Goal: Information Seeking & Learning: Learn about a topic

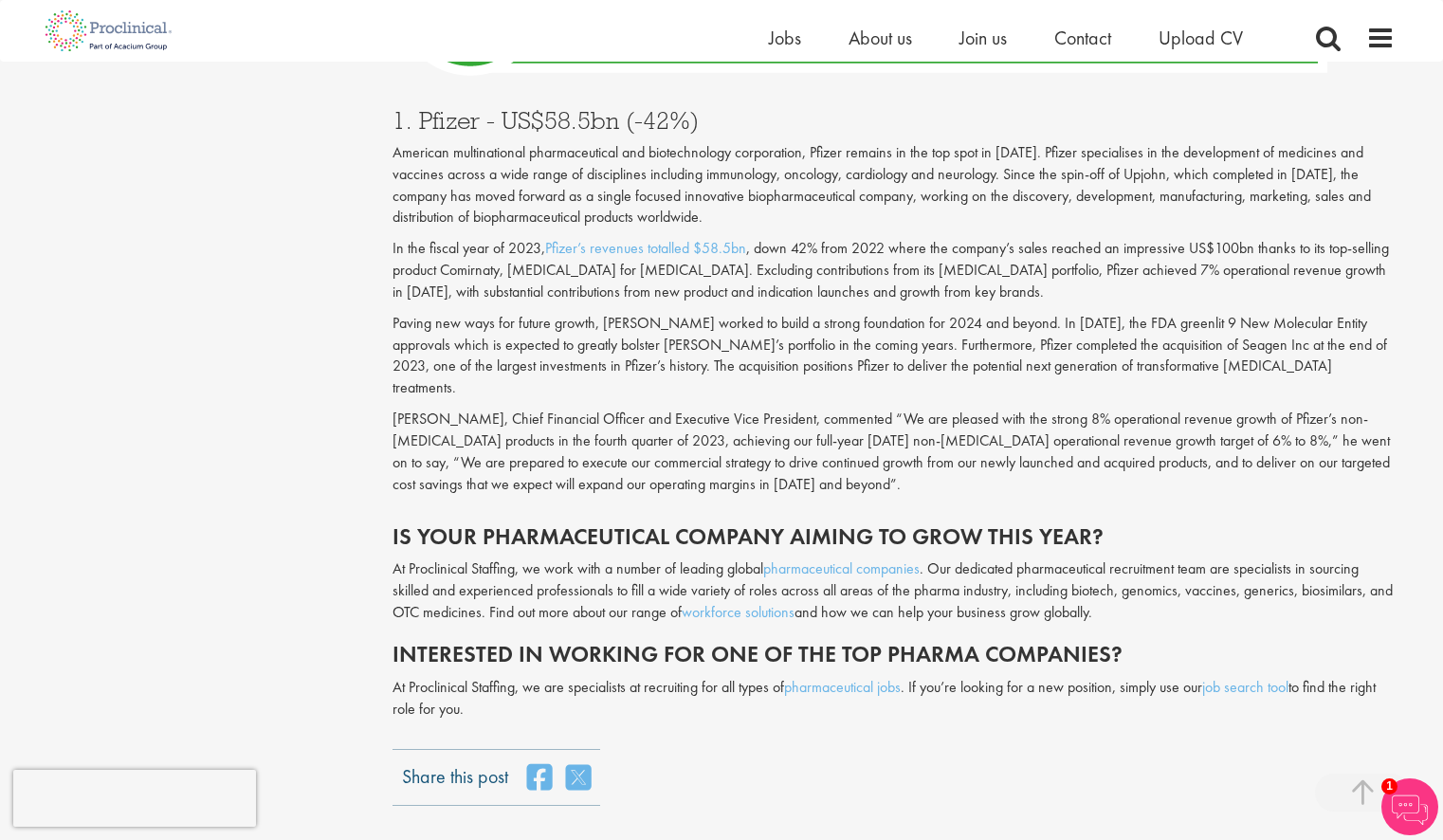
scroll to position [7404, 0]
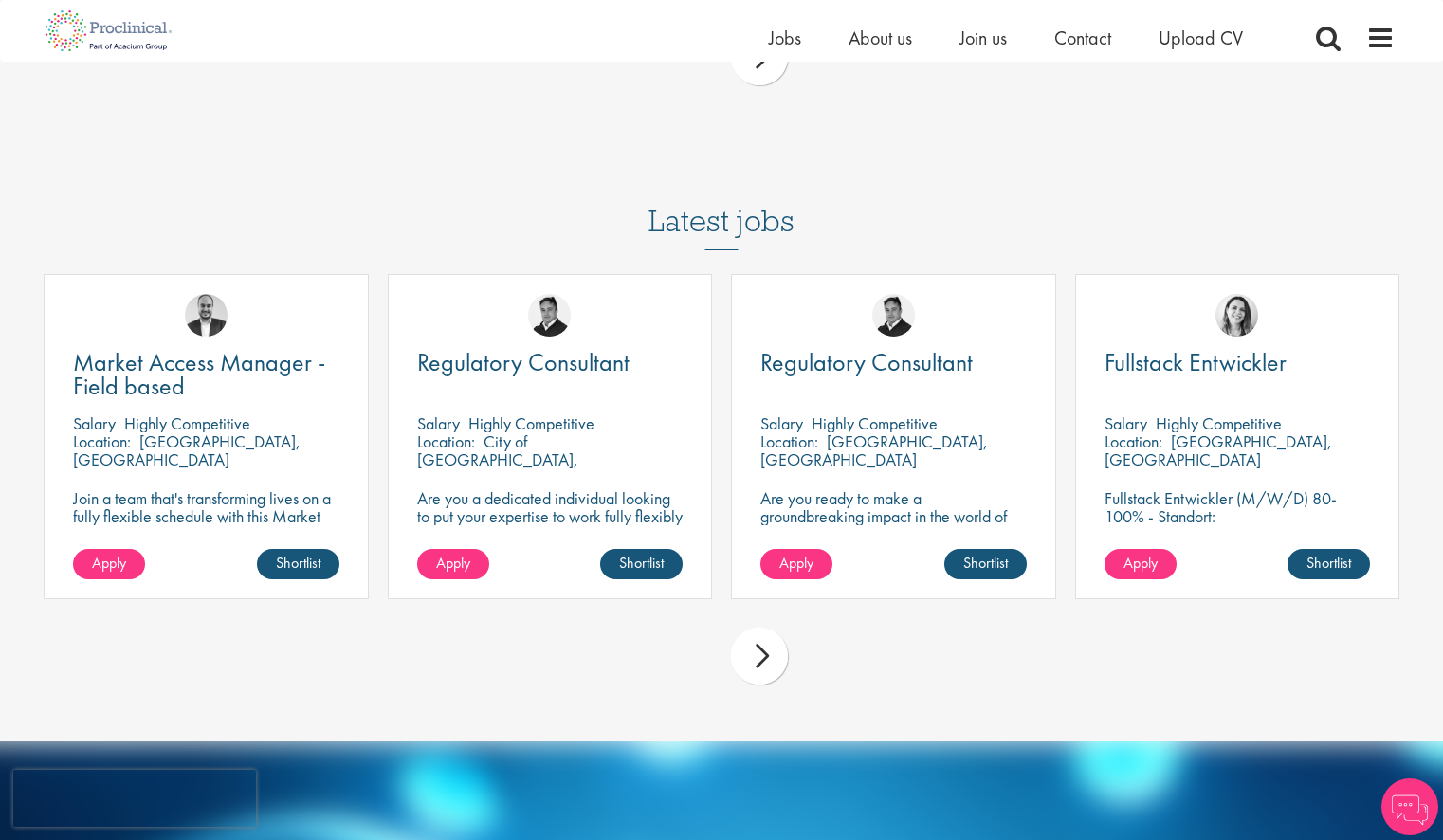
scroll to position [4601, 0]
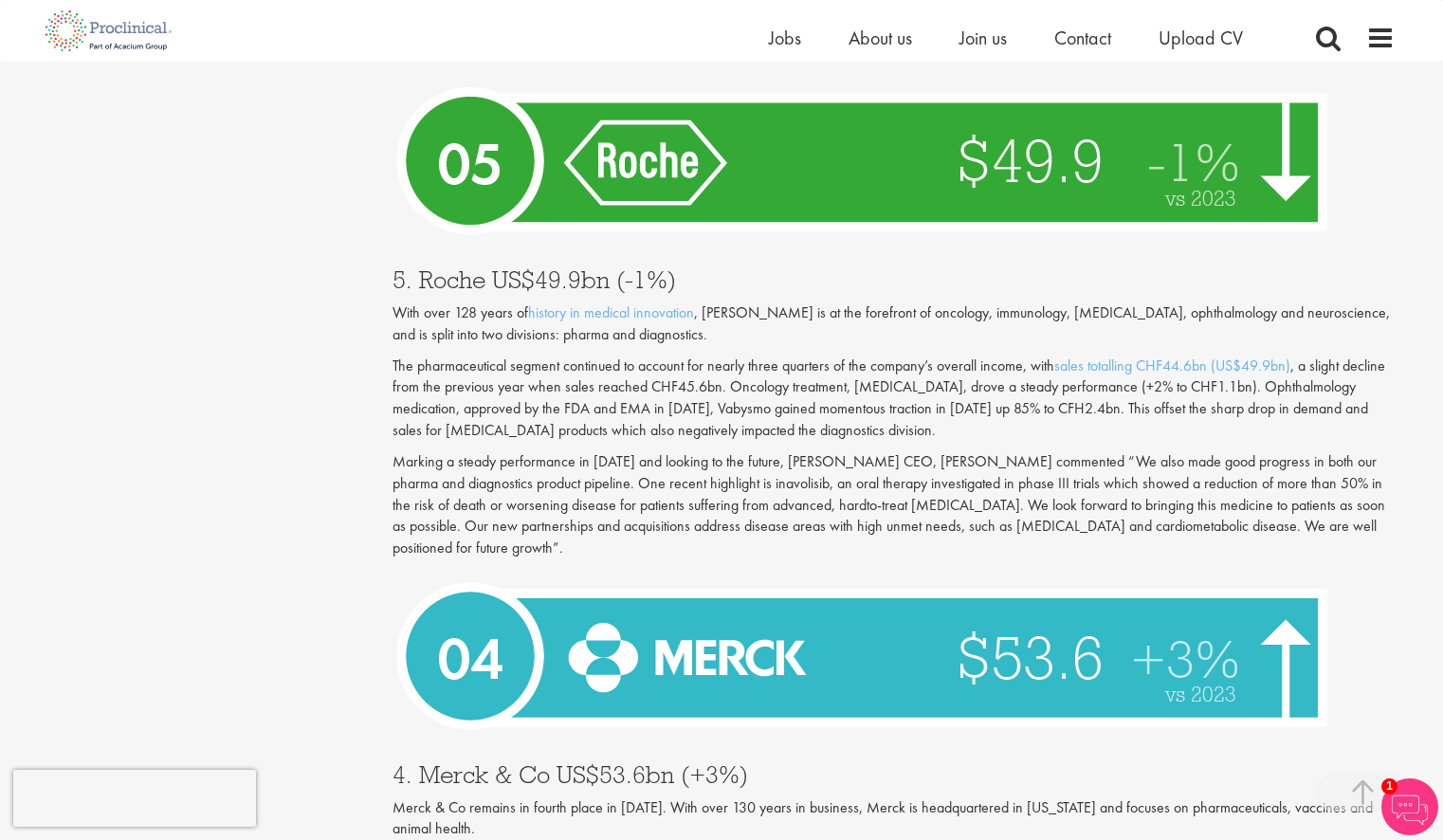
click at [1432, 127] on div "You are here: Home > Who are the top 10 pharmaceutical companies in the world? …" at bounding box center [721, 184] width 1443 height 9571
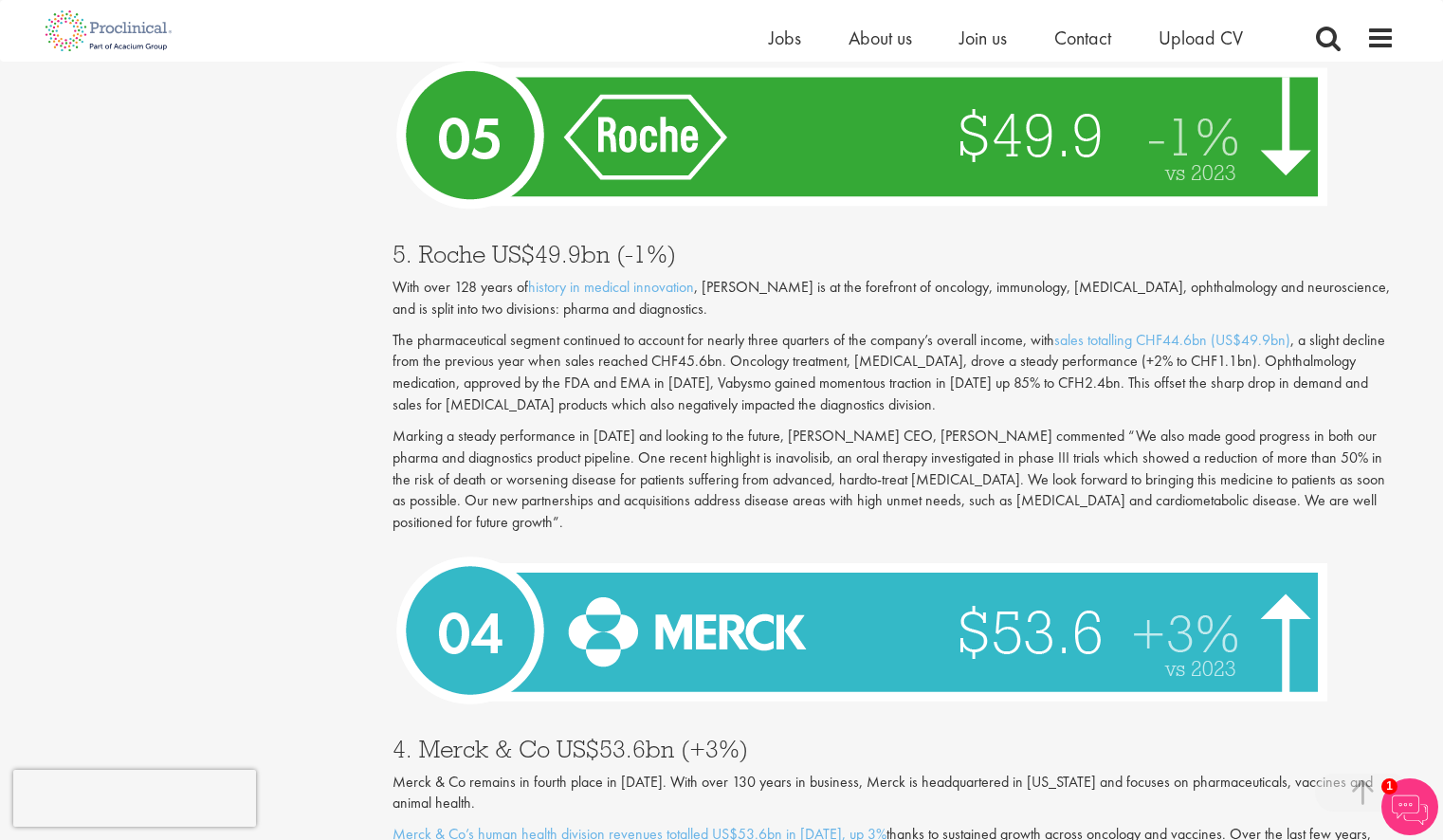
scroll to position [4153, 0]
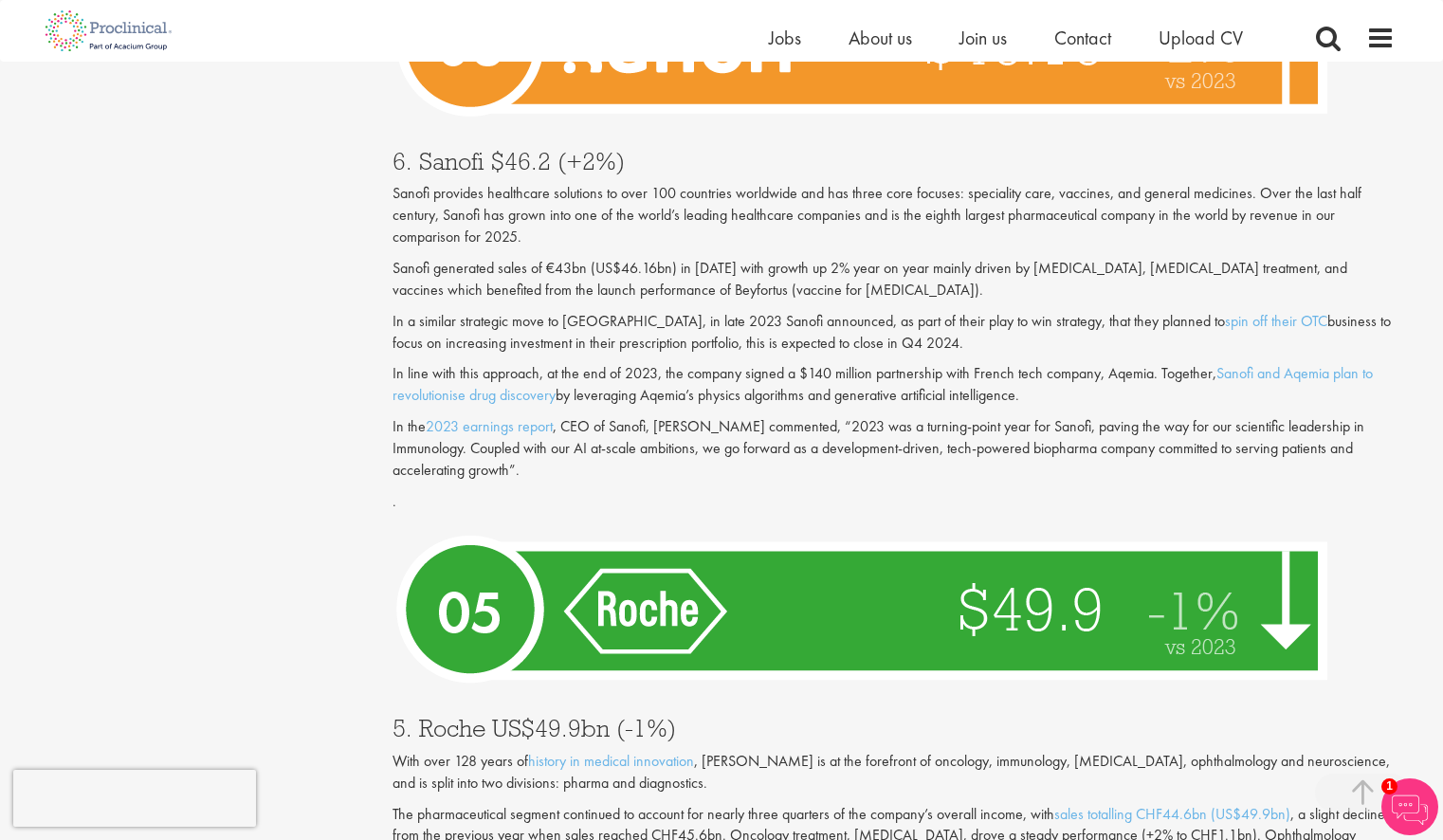
click at [886, 457] on div "6. Sanofi $46.2 (+2%) Sanofi provides healthcare solutions to over 100 countrie…" at bounding box center [894, 326] width 1031 height 391
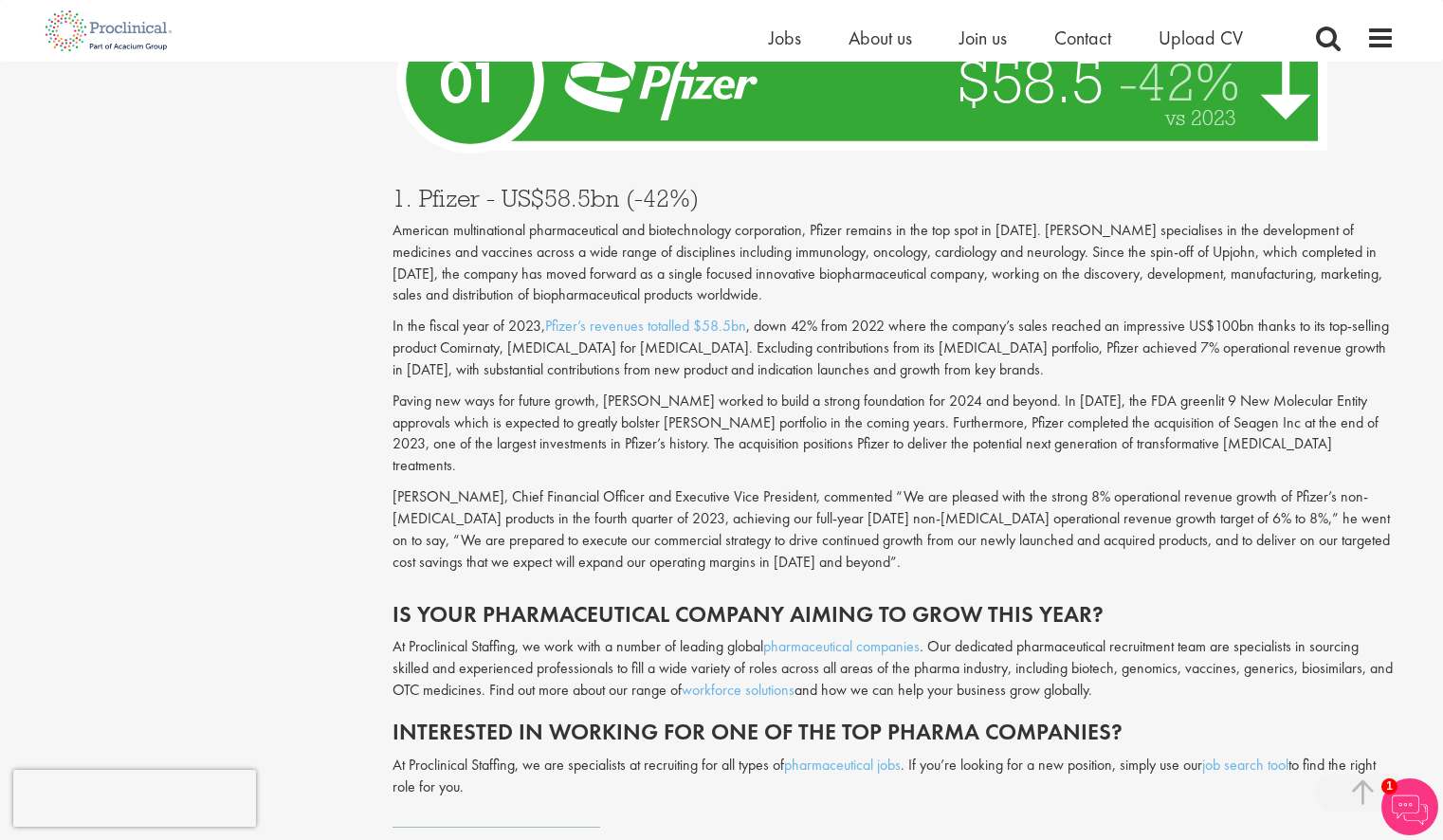
scroll to position [6472, 0]
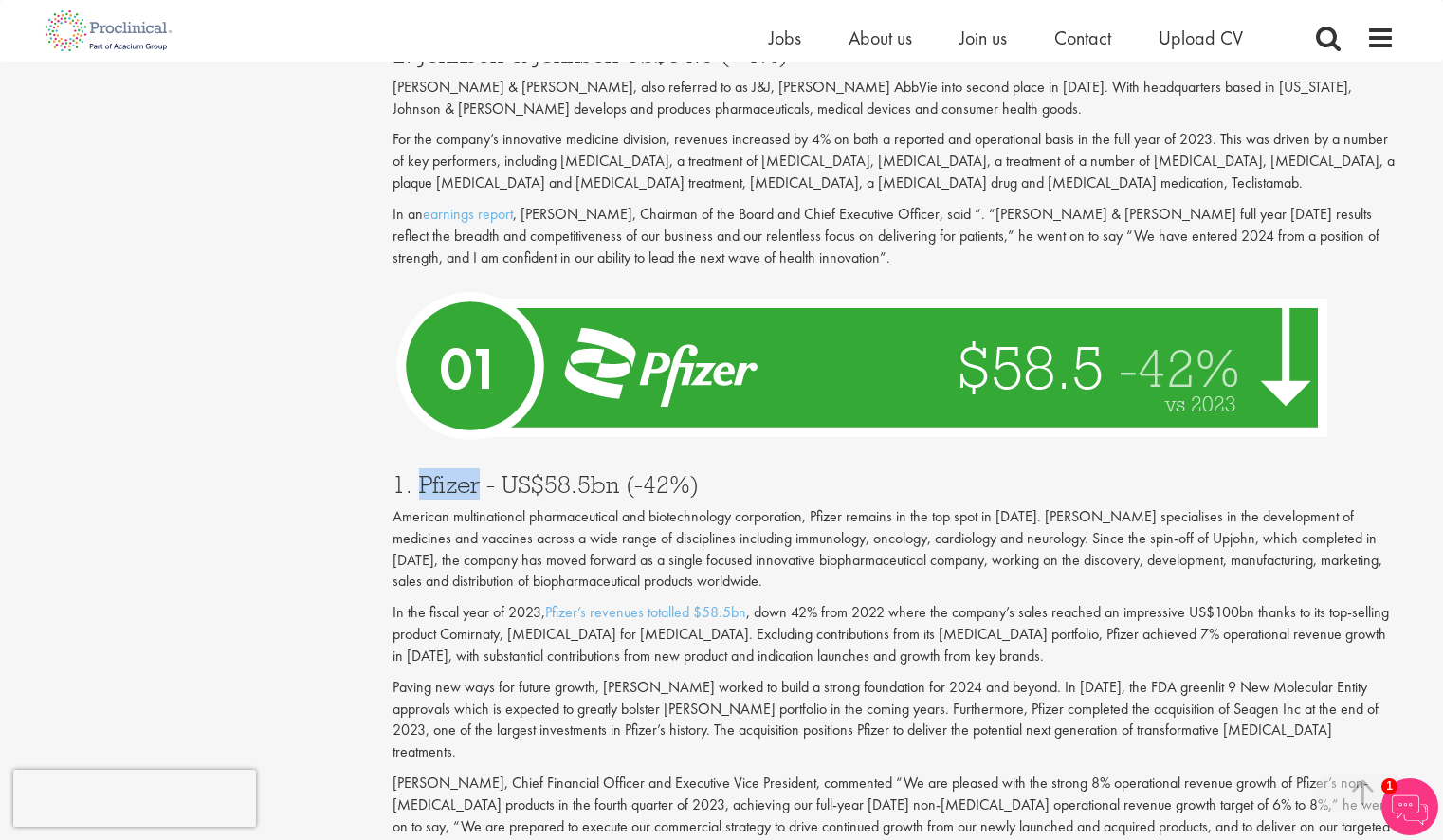
drag, startPoint x: 416, startPoint y: 393, endPoint x: 476, endPoint y: 404, distance: 61.0
click at [476, 472] on h3 "1. Pfizer - US$58.5bn (-42%)" at bounding box center [894, 483] width 1003 height 24
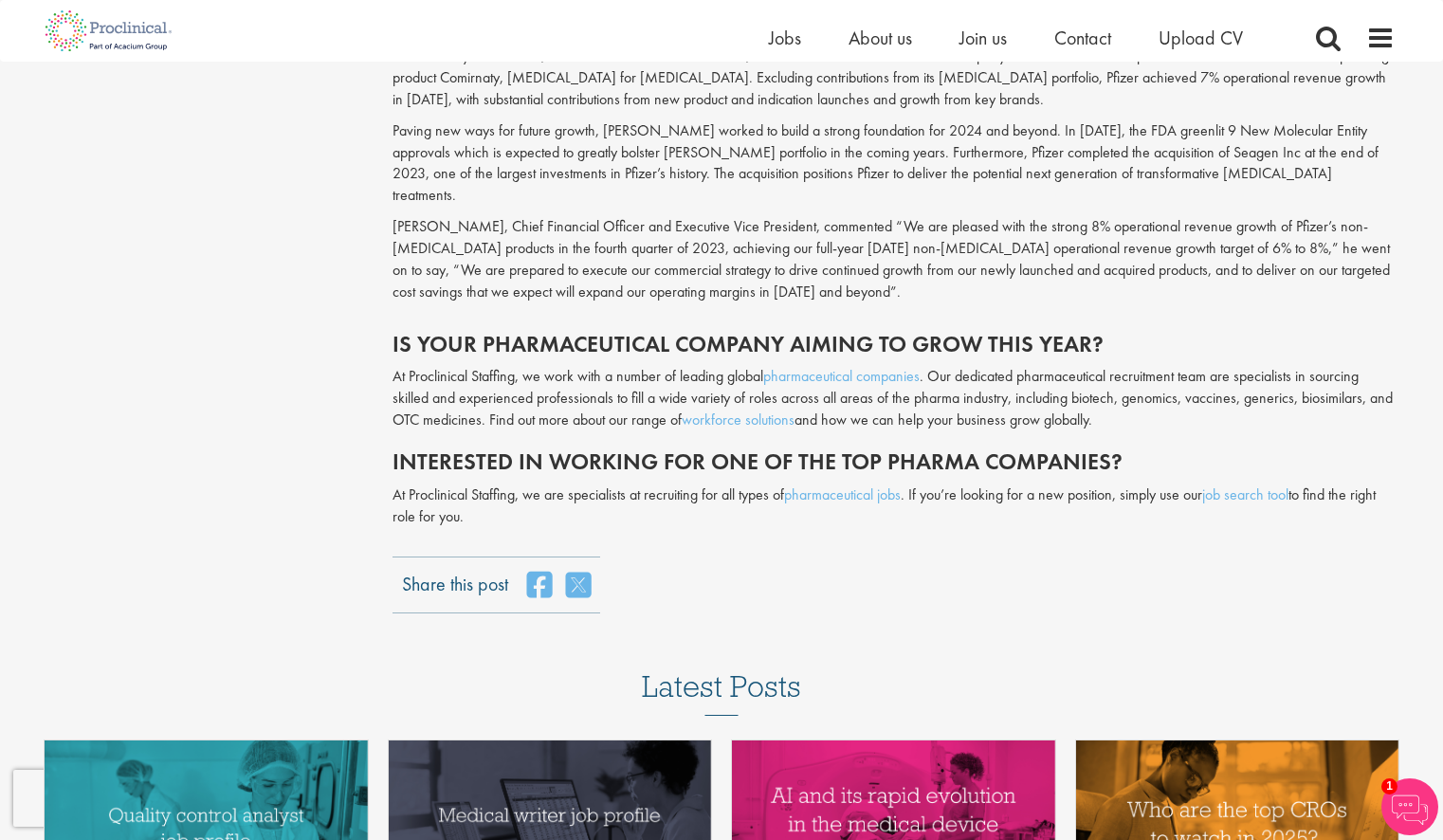
scroll to position [7206, 0]
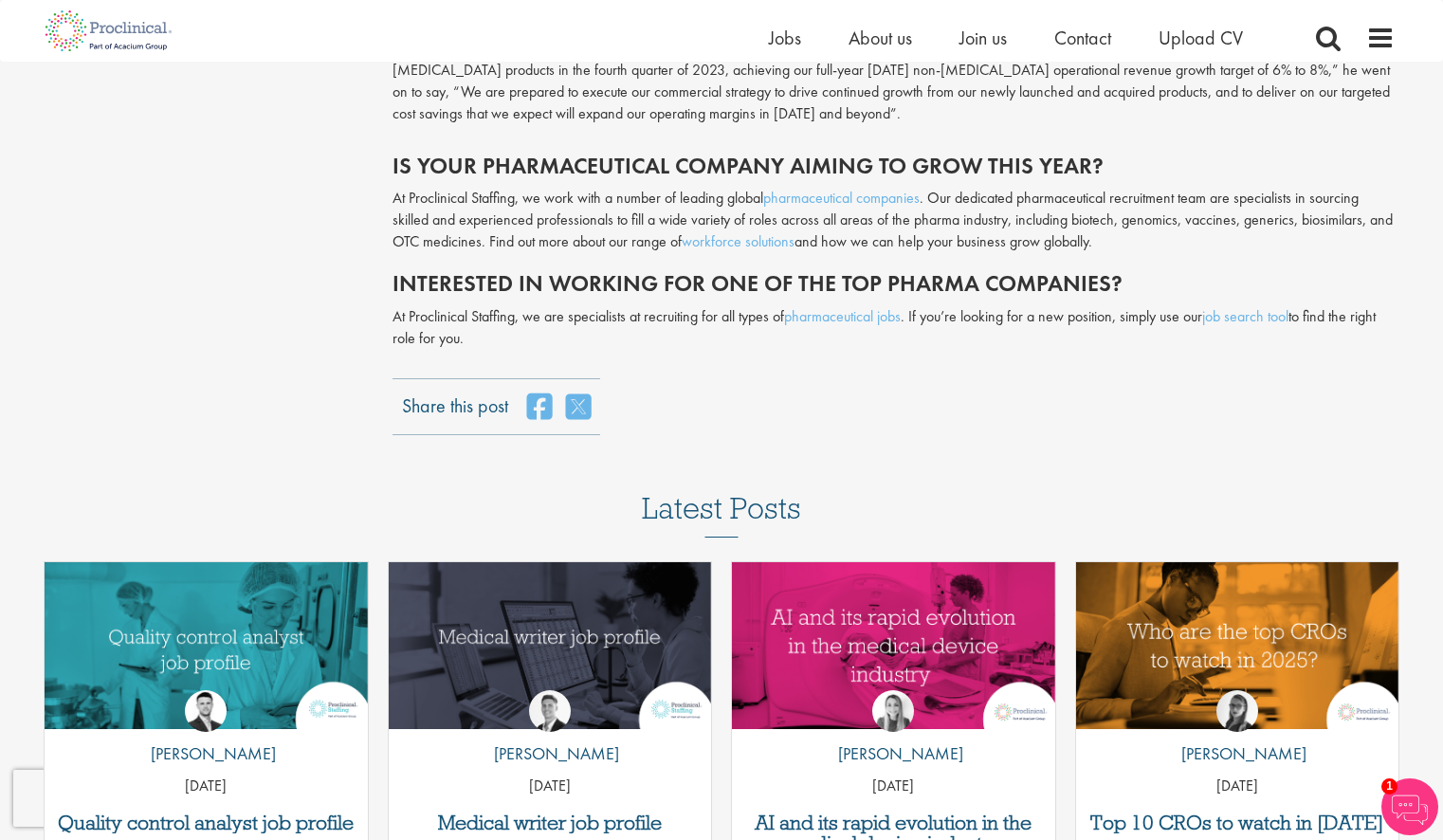
copy h3 "Pfizer"
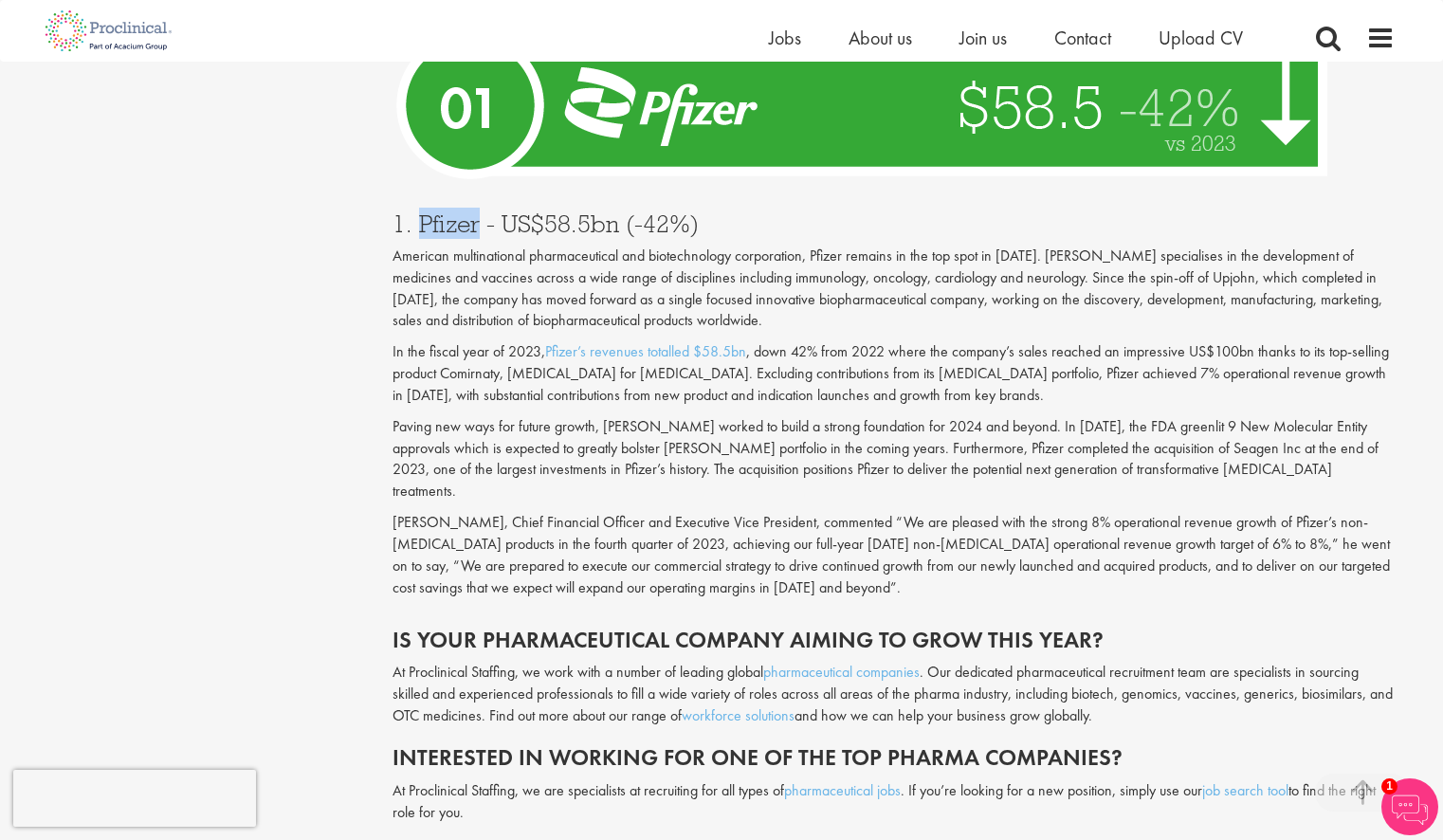
scroll to position [6448, 0]
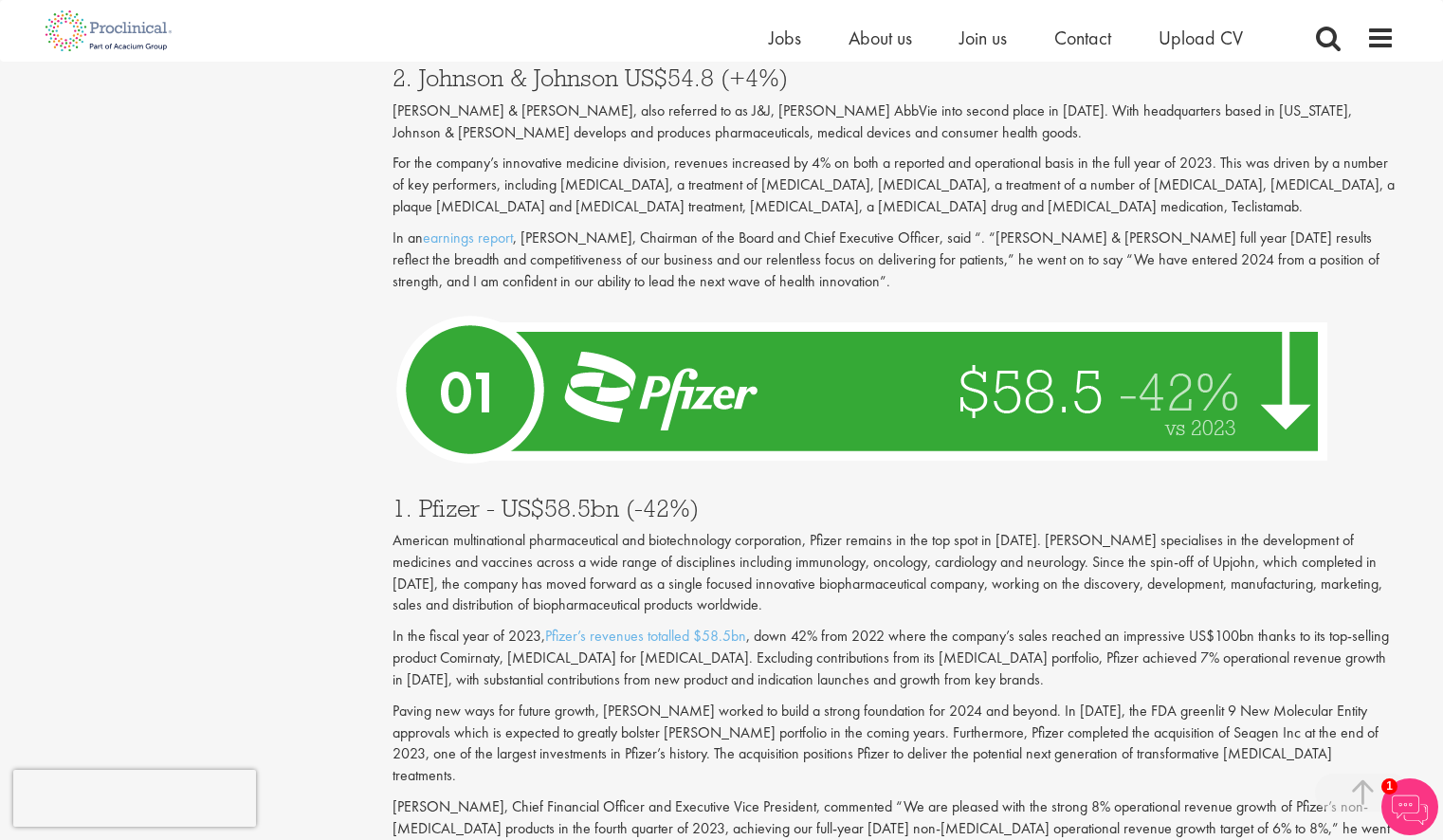
click at [1427, 28] on div "Home Jobs About us Join us Contact Upload CV" at bounding box center [721, 31] width 1443 height 62
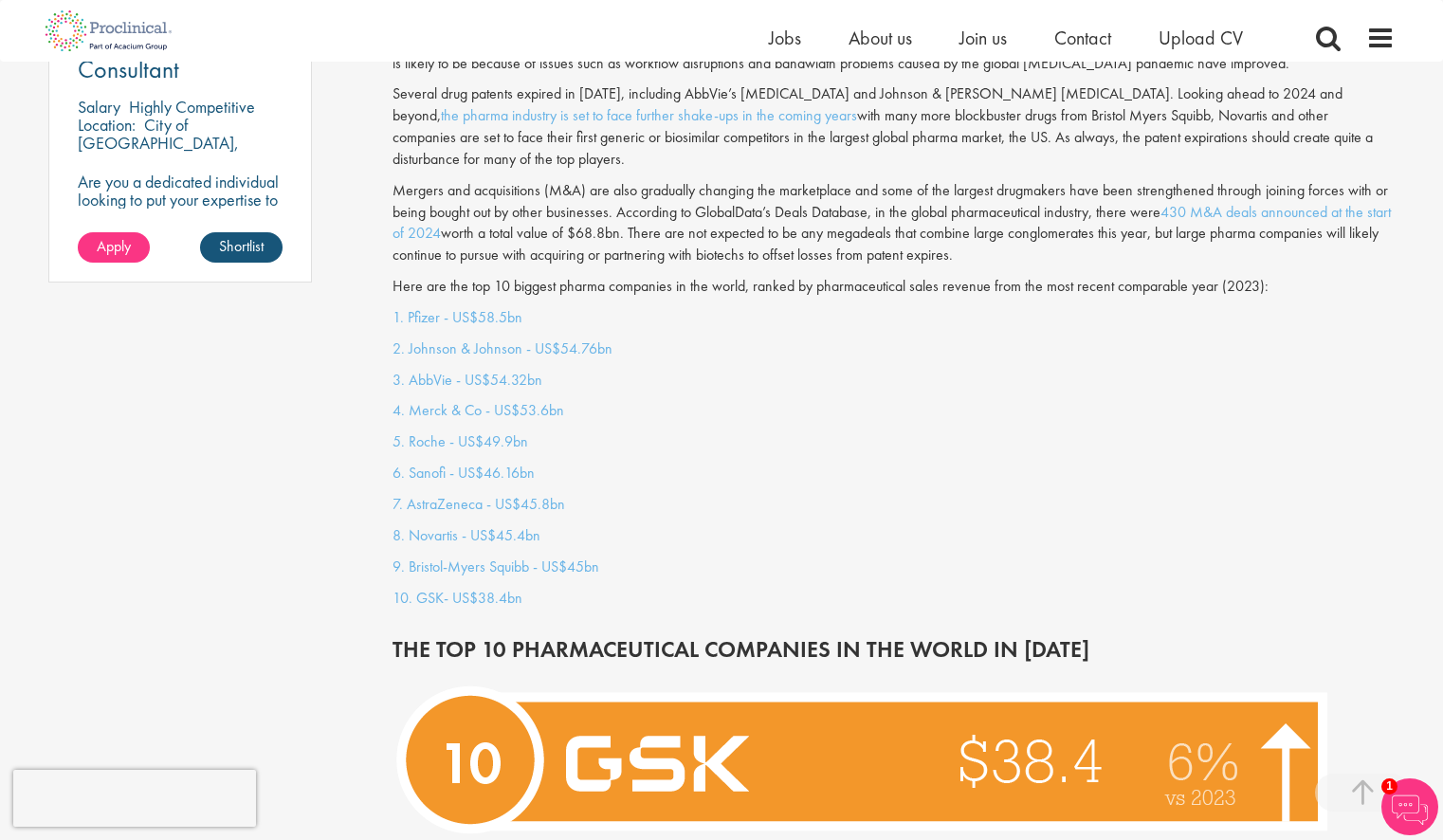
scroll to position [4419, 0]
